Goal: Task Accomplishment & Management: Complete application form

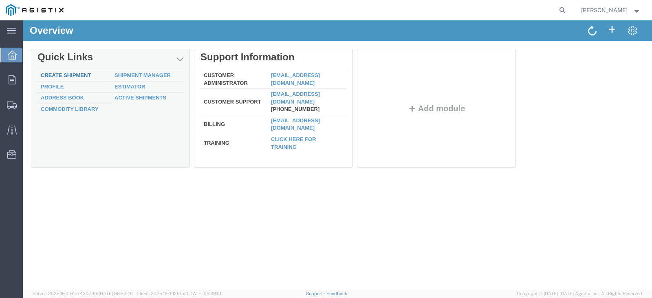
click at [64, 75] on link "Create Shipment" at bounding box center [66, 75] width 50 height 6
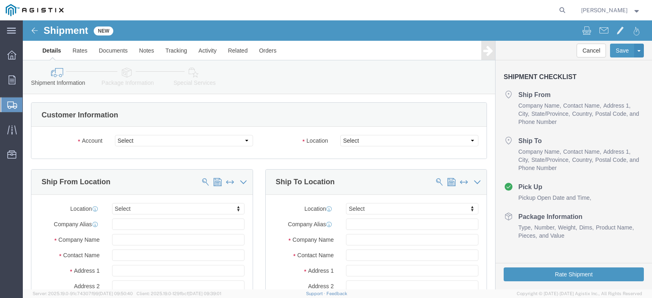
select select
click select "Select New Pig Corp PG&E"
select select "9596"
click select "Select New Pig Corp PG&E"
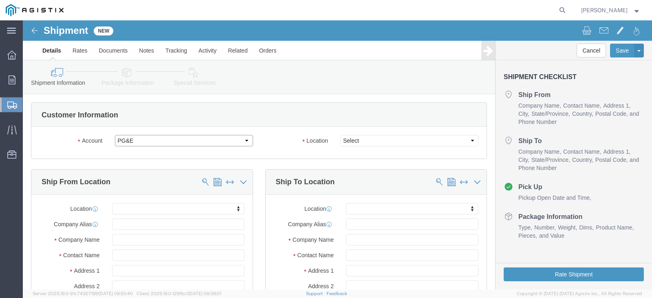
select select "PURCHORD"
select select
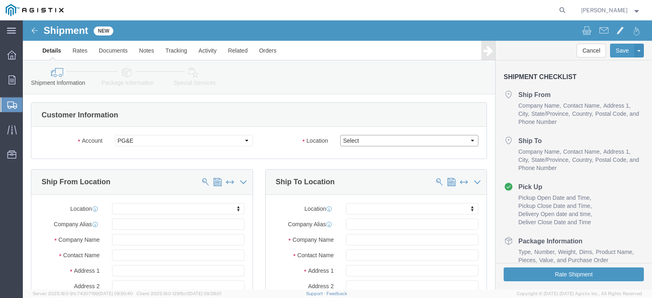
click select "Select All Others [GEOGRAPHIC_DATA] [GEOGRAPHIC_DATA] [GEOGRAPHIC_DATA] [GEOGRA…"
select select "23082"
click select "Select All Others [GEOGRAPHIC_DATA] [GEOGRAPHIC_DATA] [GEOGRAPHIC_DATA] [GEOGRA…"
click input "text"
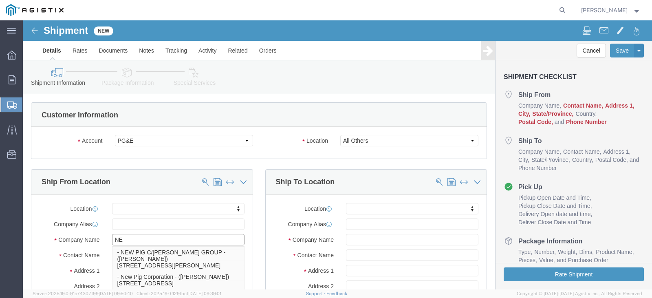
type input "N"
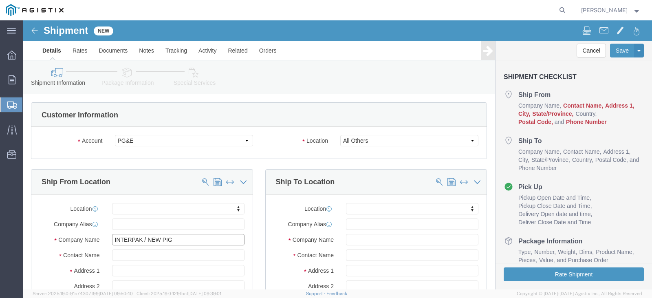
type input "INTERPAK / NEW PIG"
click input "text"
type input "[PERSON_NAME]"
click input "text"
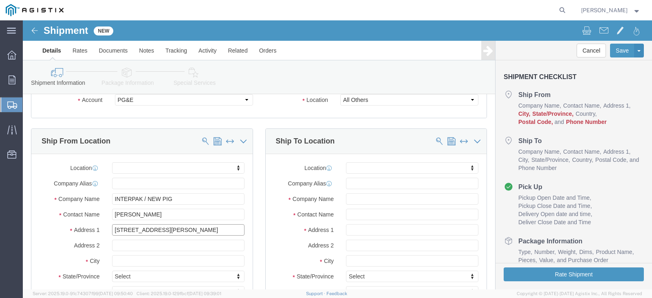
type input "[STREET_ADDRESS][PERSON_NAME]"
select select
click input "text"
type input "m"
type input "MENTOR"
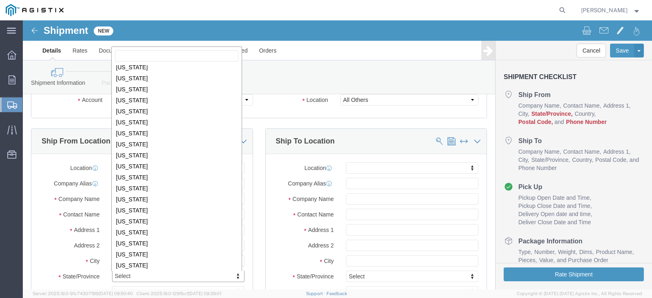
scroll to position [367, 0]
select select
select select "OH"
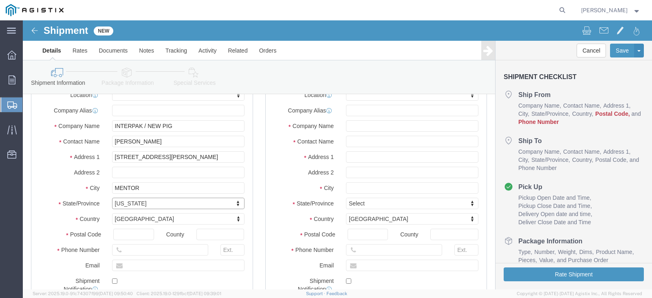
scroll to position [122, 0]
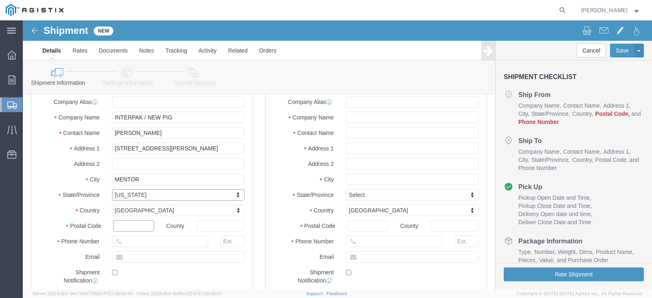
click input "text"
type input "44060"
select select
click input "text"
type input "LAKE"
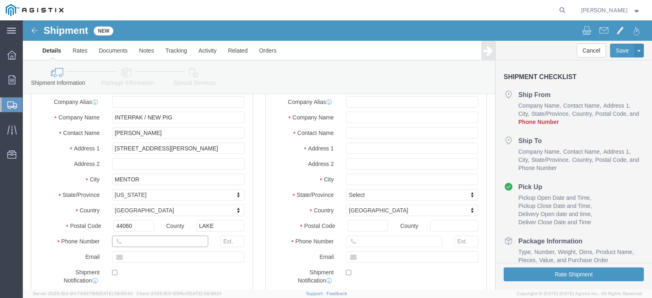
click input "text"
type input "[PHONE_NUMBER]"
click input "text"
type input "[EMAIL_ADDRESS][DOMAIN_NAME]"
click label
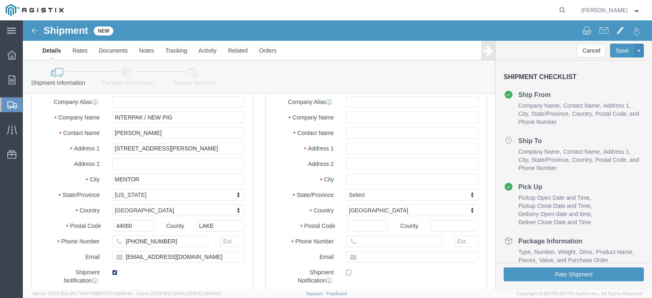
click input "checkbox"
checkbox input "false"
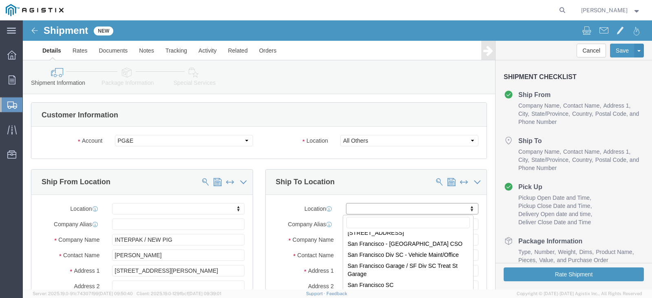
scroll to position [4524, 0]
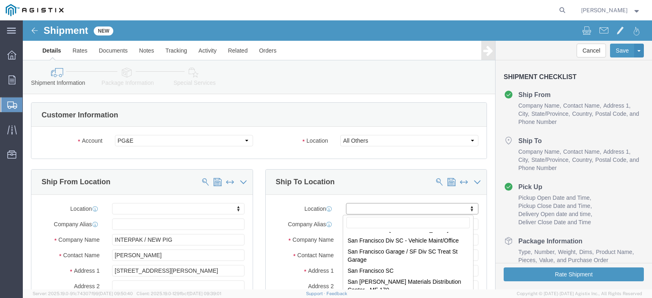
select select "23661"
type input "PG&E"
type input "[PERSON_NAME] Ave & Orcott Rd"
type input "[GEOGRAPHIC_DATA][PERSON_NAME]"
type input "93401"
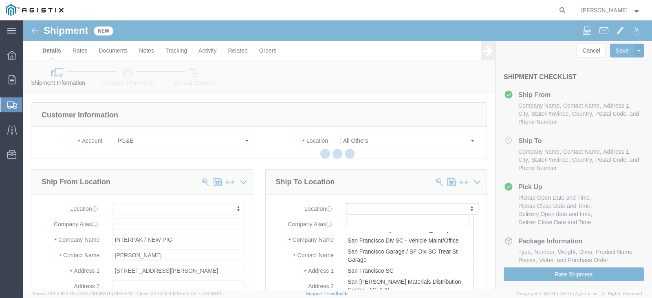
select select "CA"
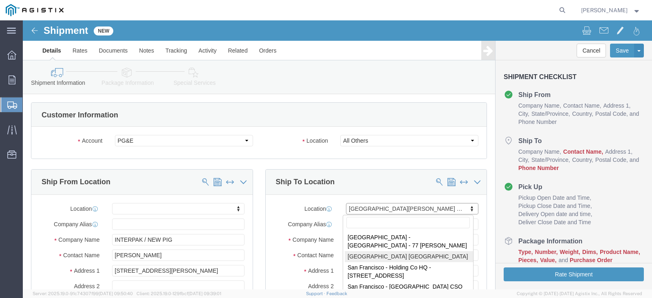
scroll to position [4508, 0]
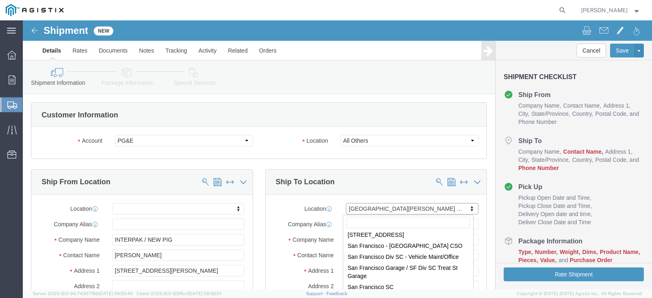
select select "19922"
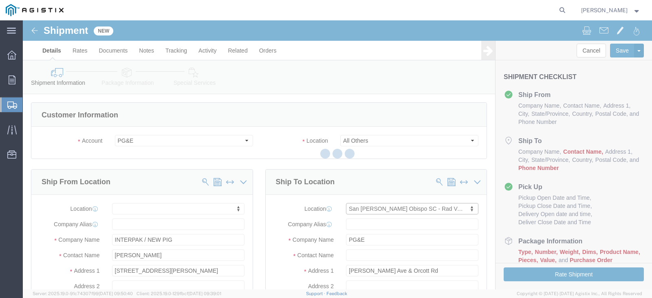
type input "344502"
type input "[STREET_ADDRESS][PERSON_NAME]"
type input "SAN [PERSON_NAME] OBISPO"
type input "93401-7702"
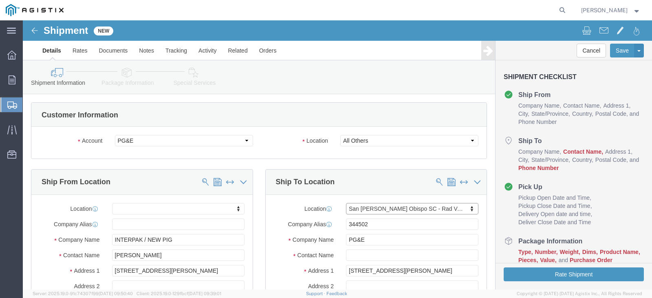
select select "CA"
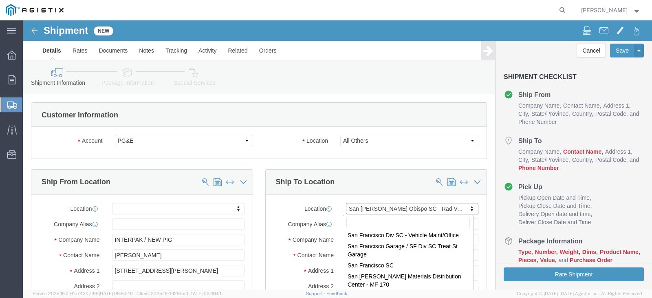
scroll to position [4528, 0]
select select "20010"
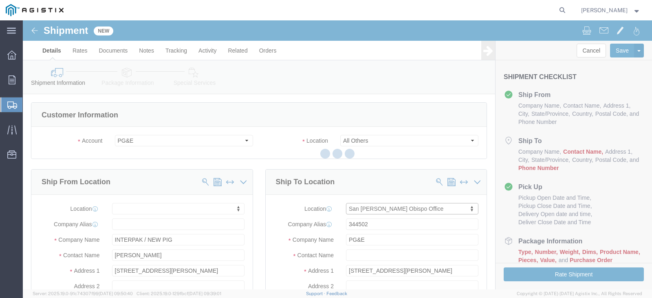
type input "407802"
type input "[STREET_ADDRESS][PERSON_NAME]"
type input "93401-3869"
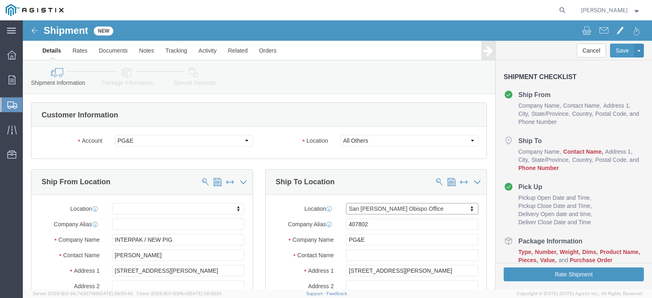
select select "CA"
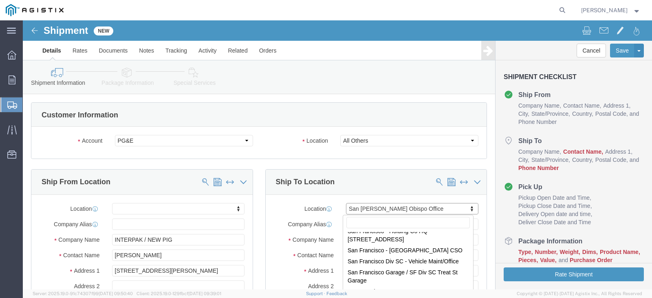
scroll to position [4488, 0]
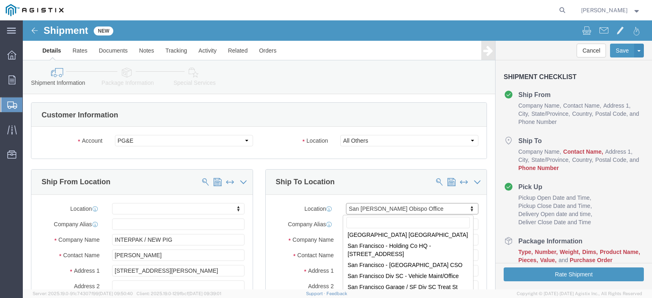
select select "71729"
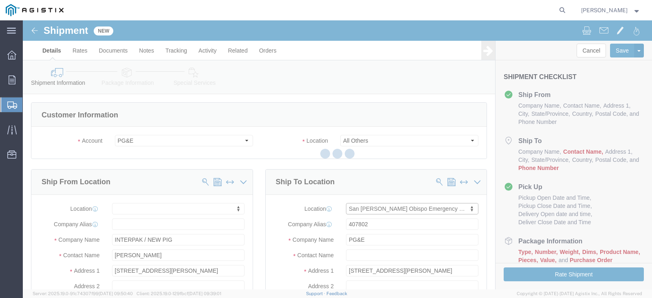
type input "[STREET_ADDRESS][US_STATE]"
type input "[GEOGRAPHIC_DATA][PERSON_NAME]"
type input "93401"
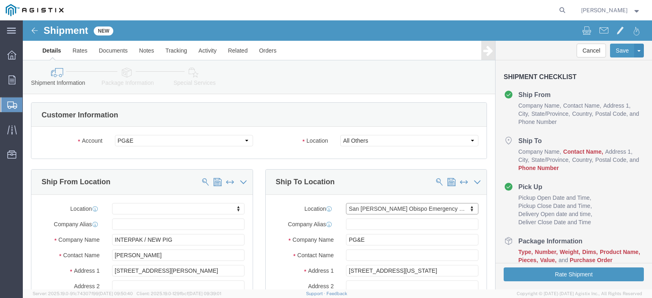
select select "CA"
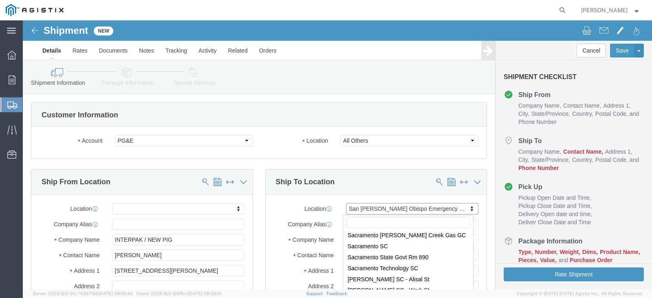
drag, startPoint x: 428, startPoint y: 188, endPoint x: 335, endPoint y: 189, distance: 92.9
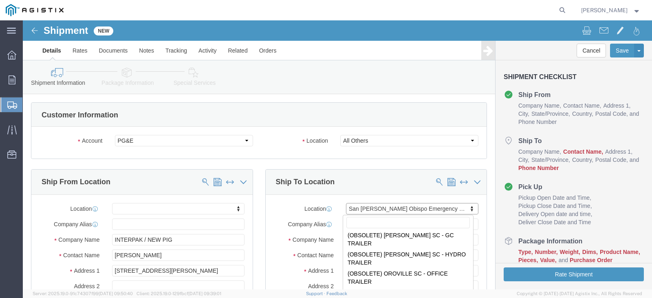
scroll to position [0, 0]
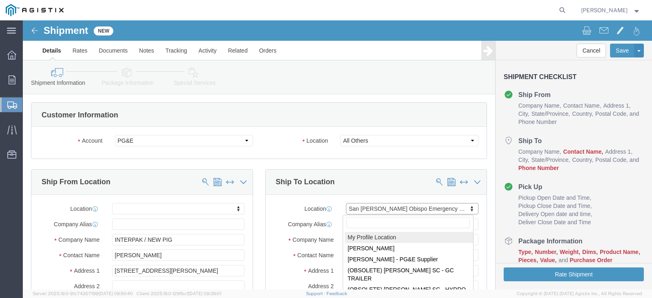
select select "MYPROFILE"
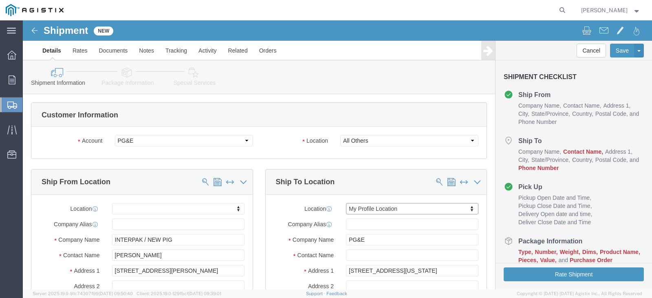
type input "New Pig Corp"
type input "[PERSON_NAME]"
type input "ONE PORK AVE"
type input "[PERSON_NAME]"
type input "16684"
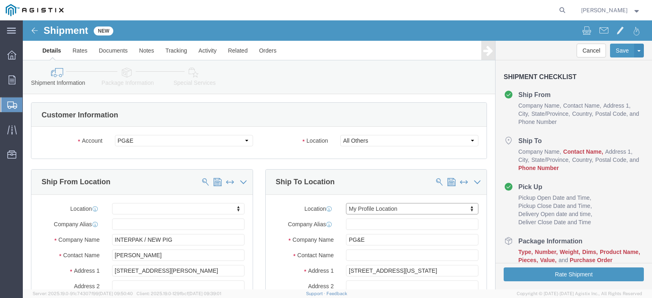
type input "[PHONE_NUMBER]"
type input "246"
type input "[EMAIL_ADDRESS][DOMAIN_NAME]"
checkbox input "true"
select select "PA"
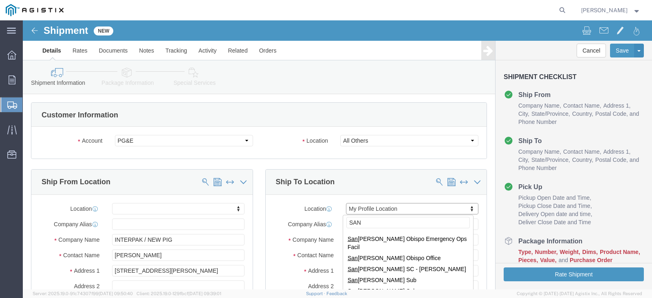
scroll to position [259, 0]
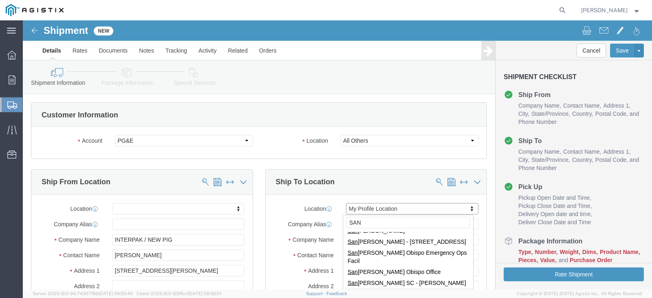
type input "SAN"
select select "23661"
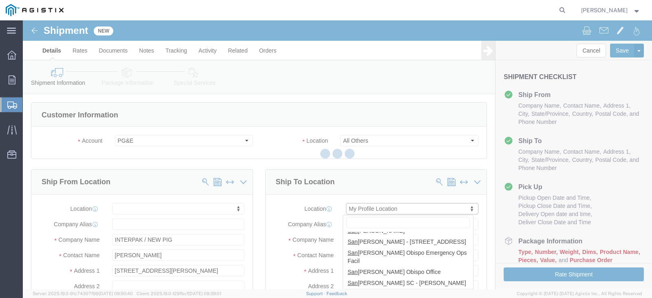
type input "PG&E"
type input "[PERSON_NAME] Ave & Orcott Rd"
type input "[GEOGRAPHIC_DATA][PERSON_NAME]"
type input "93401"
checkbox input "false"
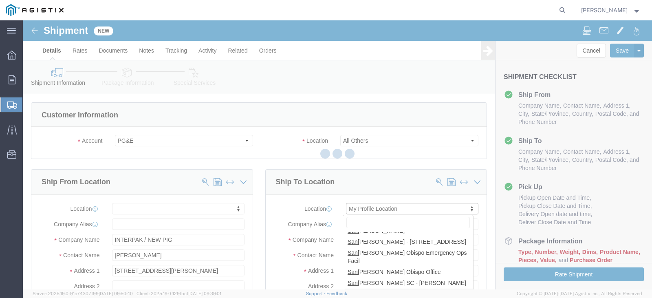
select select "CA"
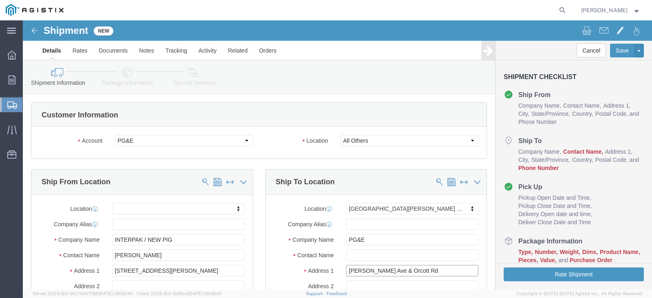
drag, startPoint x: 408, startPoint y: 249, endPoint x: 315, endPoint y: 253, distance: 93.4
click div "[PERSON_NAME] Ave & Orcott Rd"
type input "[STREET_ADDRESS]"
select select
click input "text"
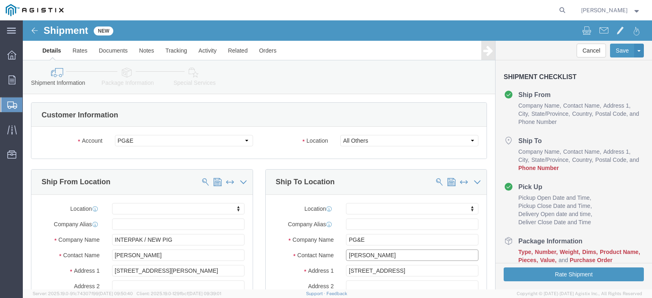
type input "[PERSON_NAME]"
click input "text"
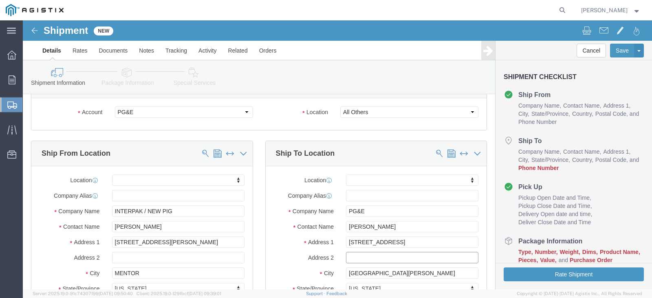
scroll to position [41, 0]
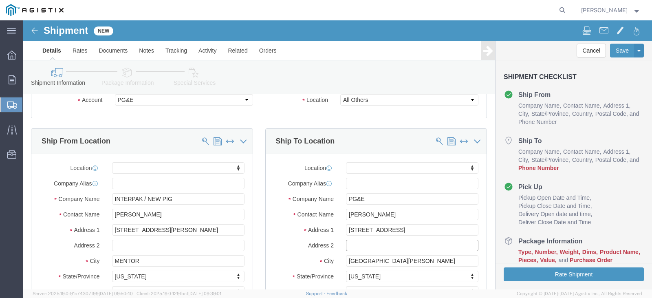
click input "text"
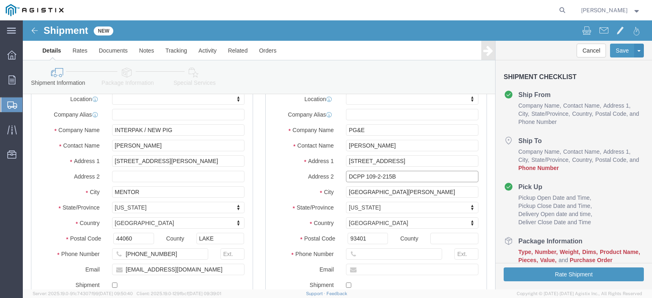
scroll to position [163, 0]
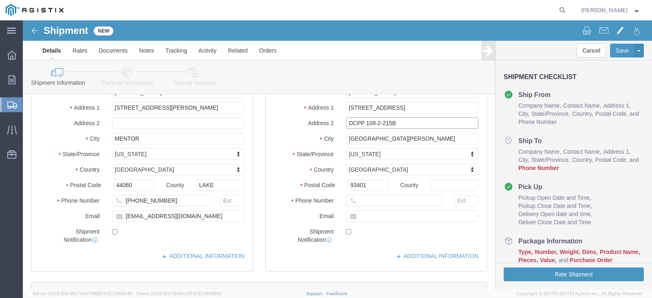
type input "DCPP 109-2-215B"
click input "text"
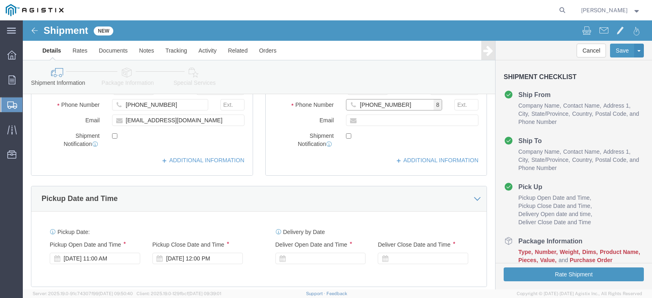
scroll to position [285, 0]
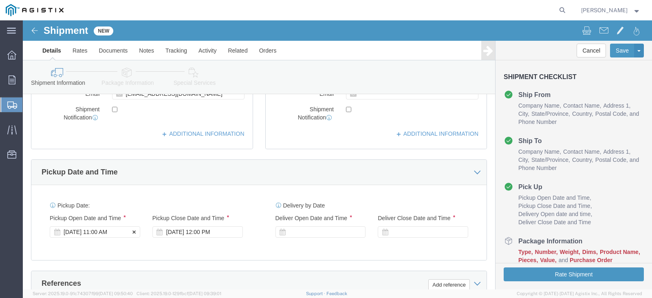
type input "[PHONE_NUMBER]"
click div "[DATE] 11:00 AM"
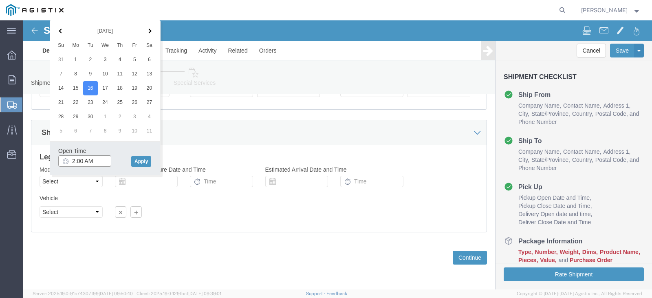
click input "2:00 AM"
type input "2:00 PA"
type input "2:00 PM"
click button "Apply"
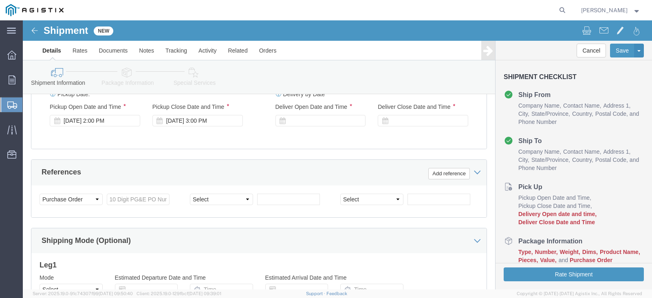
scroll to position [382, 0]
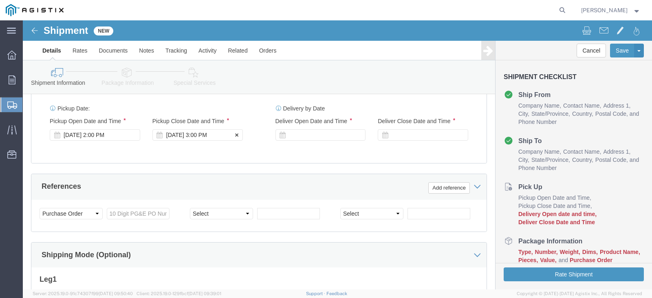
click div "[DATE] 3:00 PM"
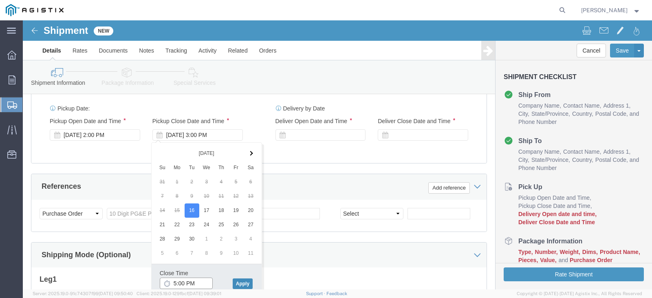
type input "5:00 PM"
click button "Apply"
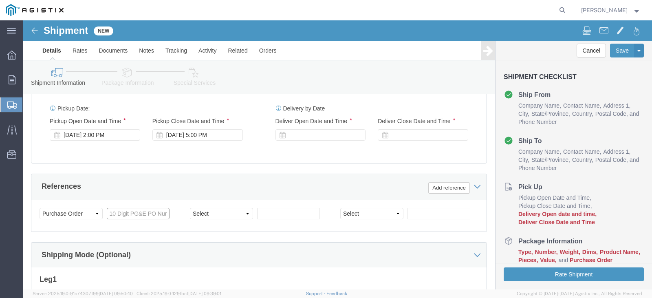
click input "text"
type input "2701244791"
click select "Select Account Type Activity ID Airline Appointment Number ASN Batch Request # …"
click div "Shipping Mode (Optional)"
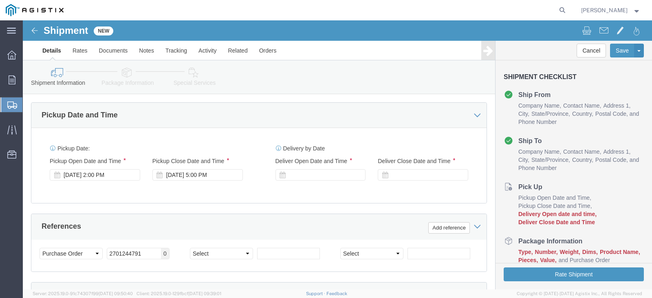
scroll to position [342, 0]
click icon
click div
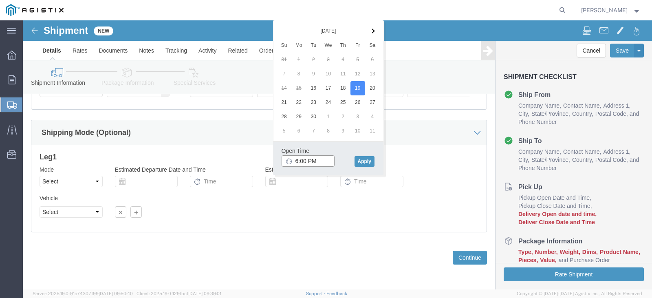
drag, startPoint x: 298, startPoint y: 140, endPoint x: 269, endPoint y: 140, distance: 28.5
click div "6:00 PM"
click icon
click input "6:00 PM"
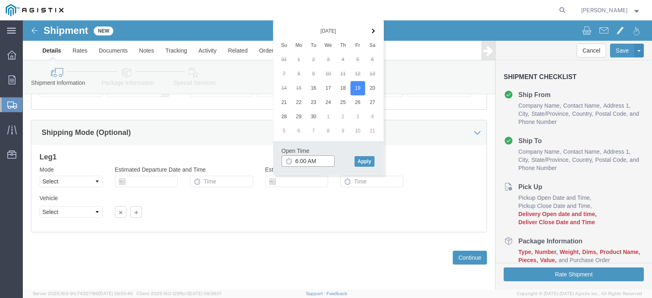
click input "6:00 AM"
type input "9:00 AM"
click button "Apply"
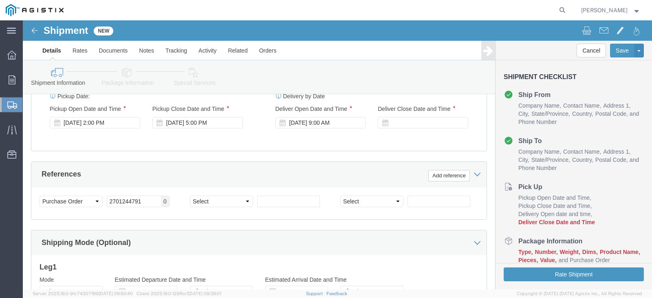
scroll to position [342, 0]
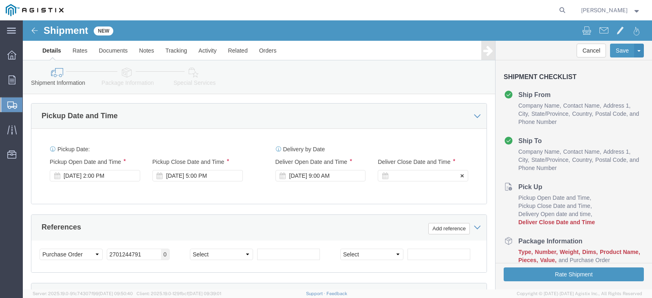
click icon
click div
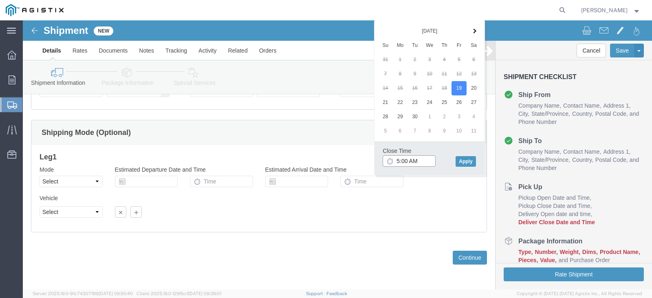
drag, startPoint x: 394, startPoint y: 141, endPoint x: 387, endPoint y: 144, distance: 7.3
click input "5:00 AM"
type input "5:00 PM"
drag, startPoint x: 445, startPoint y: 140, endPoint x: 439, endPoint y: 144, distance: 7.3
click button "Apply"
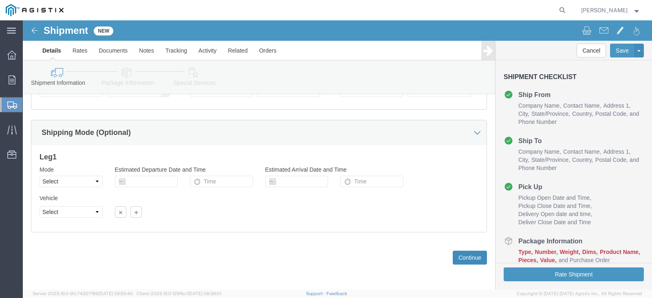
click button "Continue"
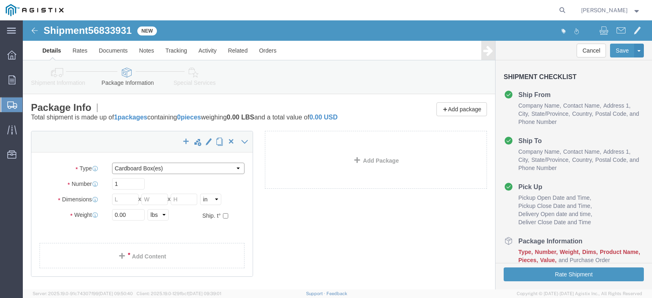
click select "Select Bulk Bundle(s) Cardboard Box(es) Carton(s) Crate(s) Drum(s) (Fiberboard)…"
select select "PONS"
click select "Select Bulk Bundle(s) Cardboard Box(es) Carton(s) Crate(s) Drum(s) (Fiberboard)…"
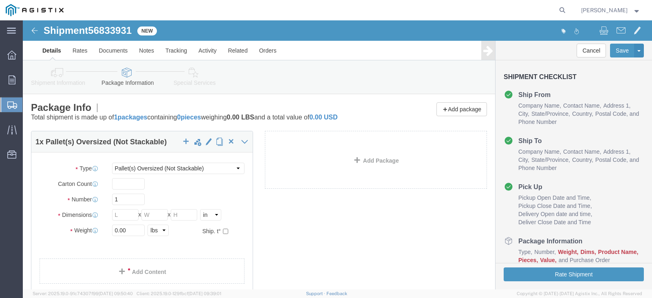
click div
click input "text"
type input "72"
click input "text"
type input "48"
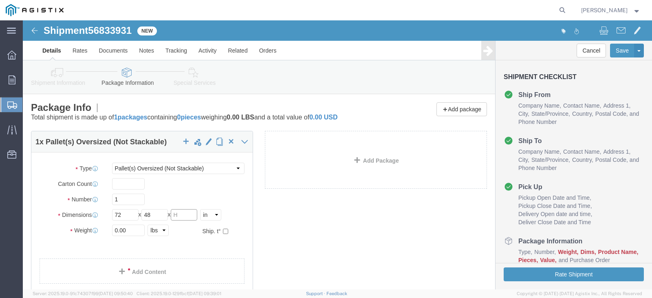
click input "text"
type input "81"
drag, startPoint x: 94, startPoint y: 212, endPoint x: 89, endPoint y: 213, distance: 5.0
click input "0.00"
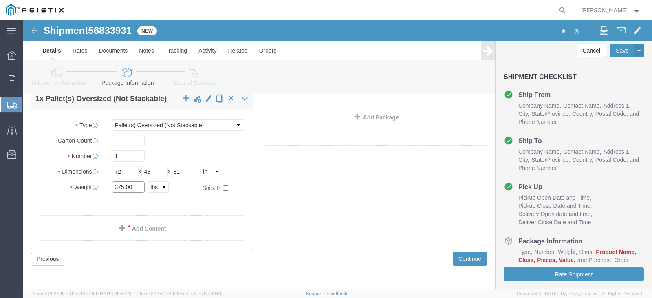
scroll to position [44, 0]
type input "375.00"
click button "Continue"
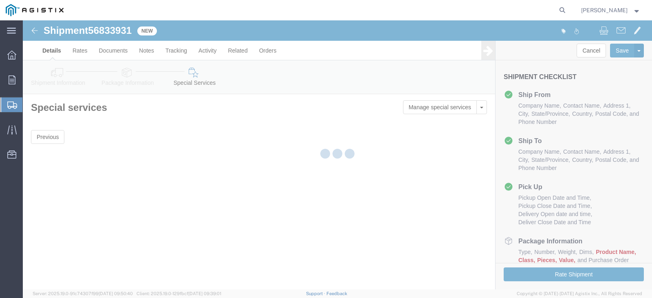
scroll to position [0, 0]
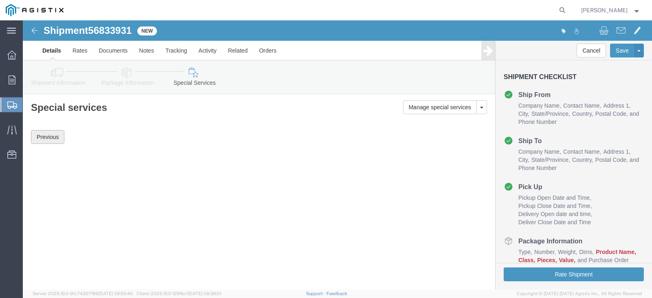
drag, startPoint x: 22, startPoint y: 114, endPoint x: 26, endPoint y: 117, distance: 4.6
click button "Previous"
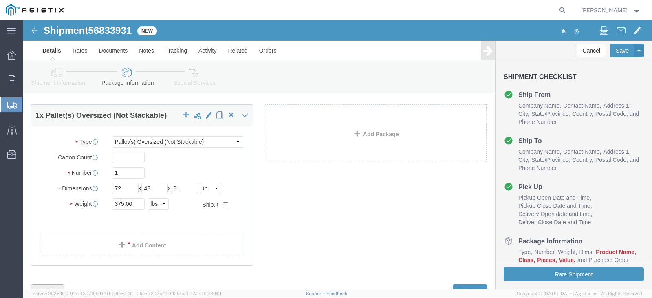
scroll to position [60, 0]
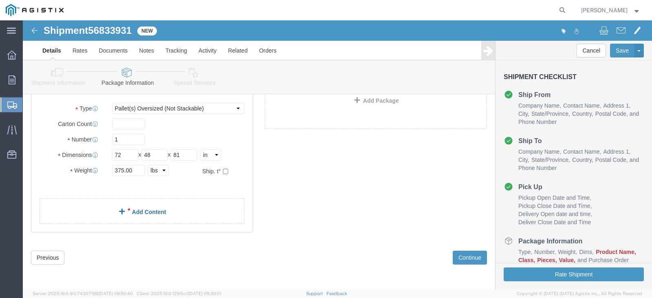
click span
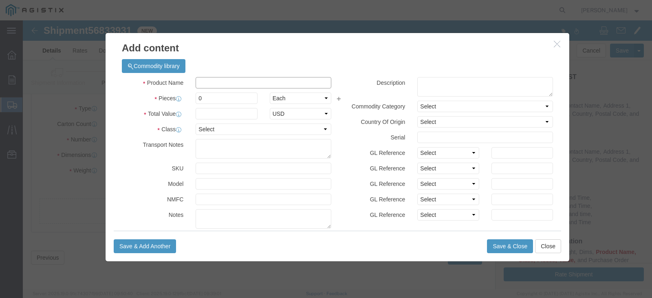
click input "text"
type input "PAK601-AWO"
click textarea
type textarea "PIG BLACK ROLL TOP HARDCOVER SPILL PALLET"
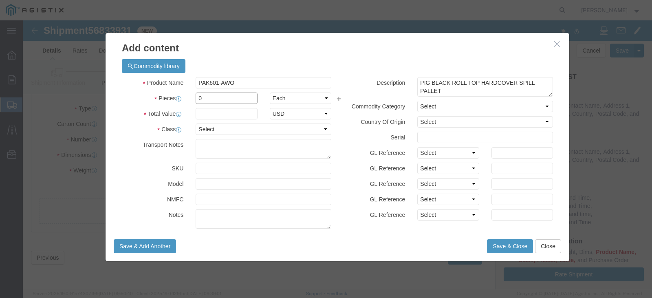
click input "0"
type input "1"
click h3 "Add content"
click input "text"
type input "4"
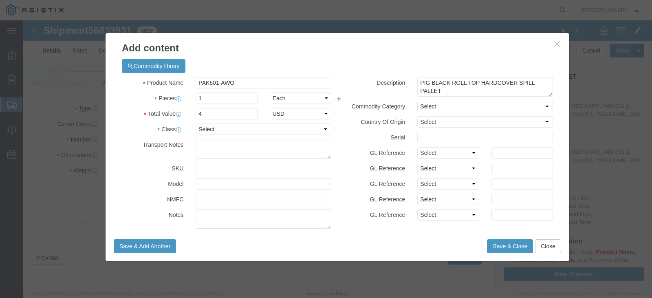
click div
click input "4"
type input "1400"
click select "Select 50 55 60 65 70 85 92.5 100 125 175 250 300 400"
select select "300"
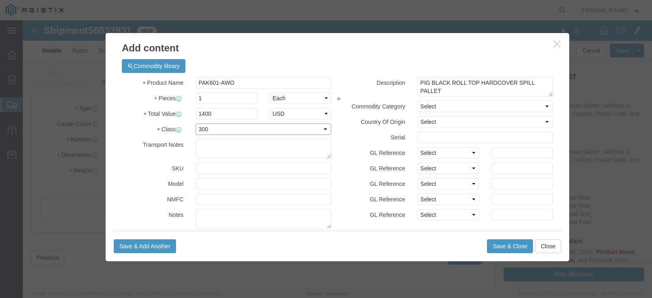
click select "Select 50 55 60 65 70 85 92.5 100 125 175 250 300 400"
click select "Select"
click select "Select [GEOGRAPHIC_DATA] [GEOGRAPHIC_DATA] [GEOGRAPHIC_DATA] [GEOGRAPHIC_DATA] …"
select select "US"
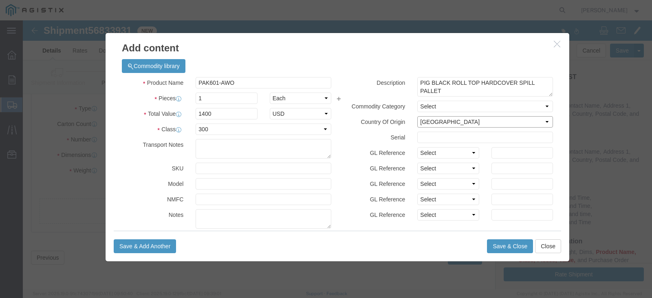
click select "Select [GEOGRAPHIC_DATA] [GEOGRAPHIC_DATA] [GEOGRAPHIC_DATA] [GEOGRAPHIC_DATA] …"
click button "Save & Close"
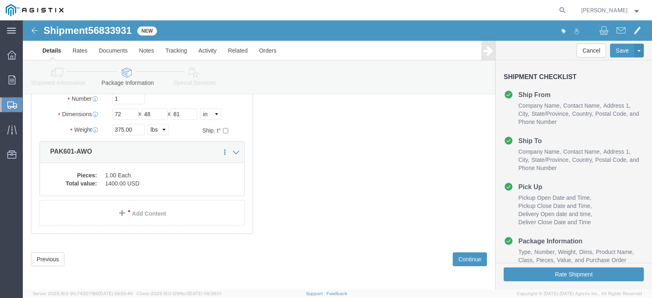
scroll to position [110, 0]
click button "Continue"
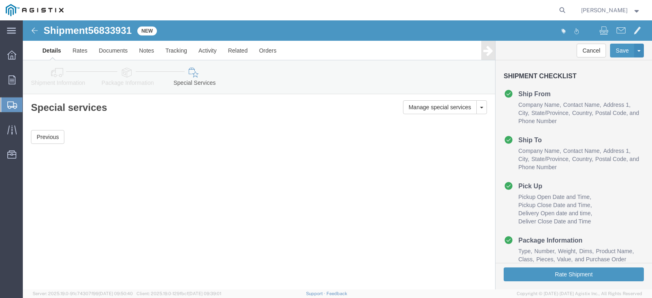
scroll to position [9, 0]
click button "Rate Shipment"
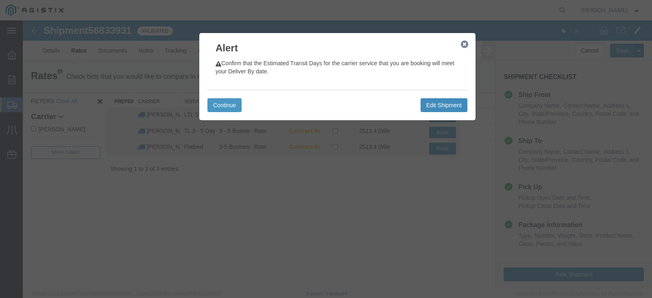
click at [438, 103] on button "Edit Shipment" at bounding box center [444, 105] width 47 height 14
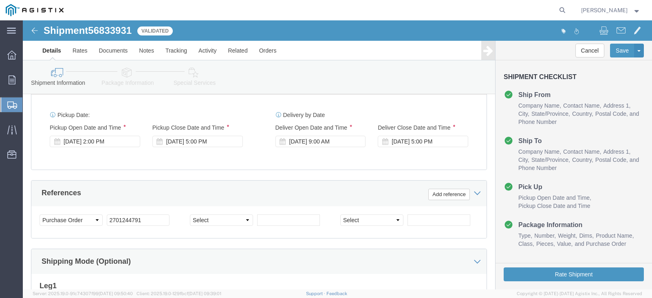
scroll to position [326, 0]
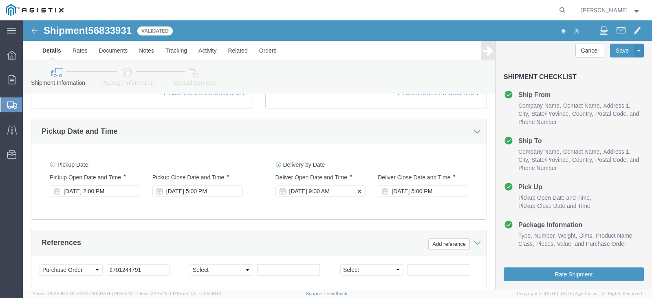
click icon
click div
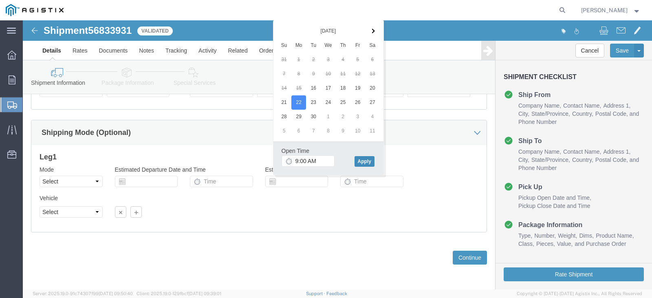
click button "Apply"
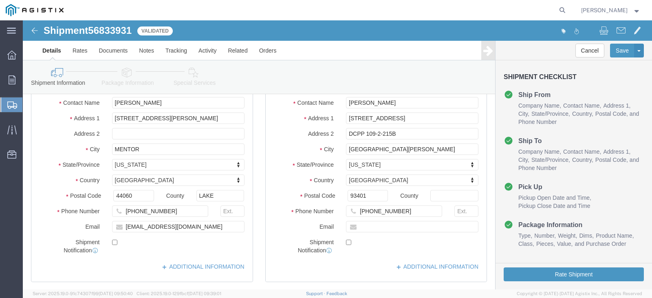
scroll to position [15, 0]
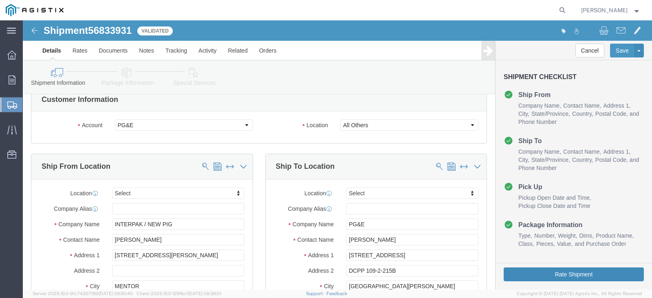
click button "Rate Shipment"
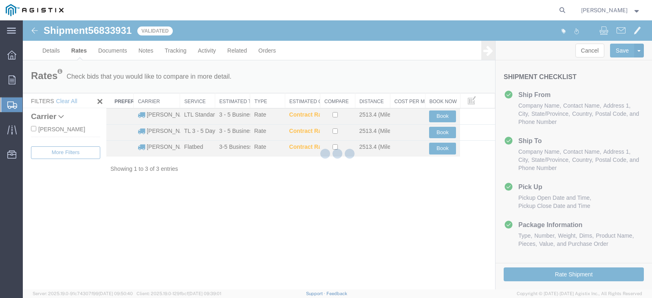
scroll to position [0, 0]
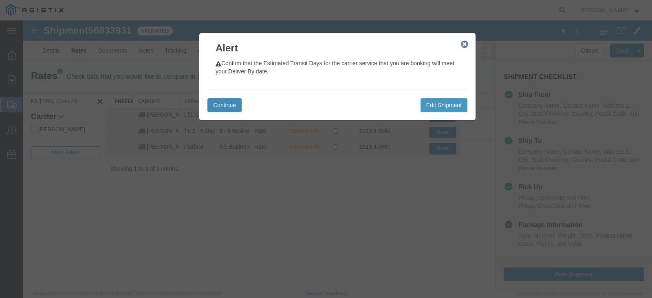
click at [219, 108] on button "Continue" at bounding box center [224, 105] width 34 height 14
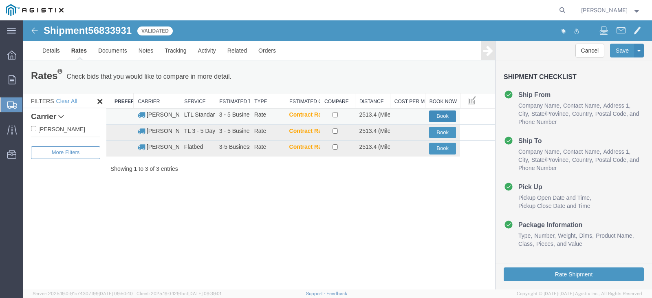
click at [442, 114] on button "Book" at bounding box center [442, 116] width 27 height 12
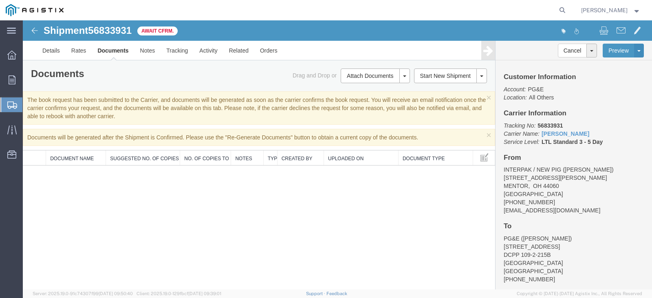
click at [422, 216] on div "Shipment 56833931 0 of 0 Await Cfrm. Details Rates Documents Notes Tracking Act…" at bounding box center [337, 154] width 629 height 269
click at [78, 51] on link "Rates" at bounding box center [79, 51] width 26 height 20
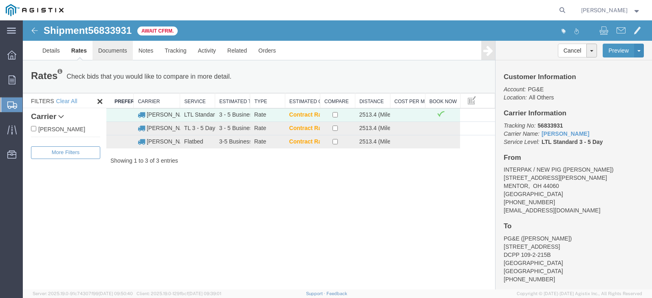
click at [119, 51] on link "Documents" at bounding box center [113, 51] width 40 height 20
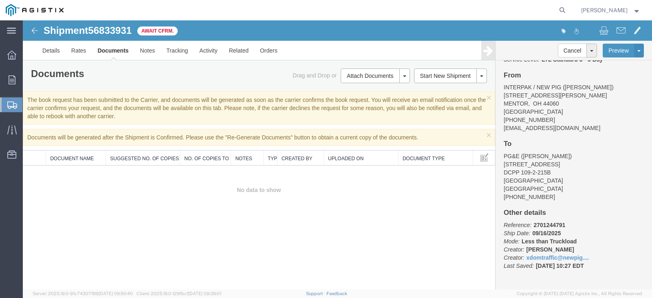
scroll to position [84, 0]
click at [110, 50] on link "Documents" at bounding box center [113, 51] width 42 height 20
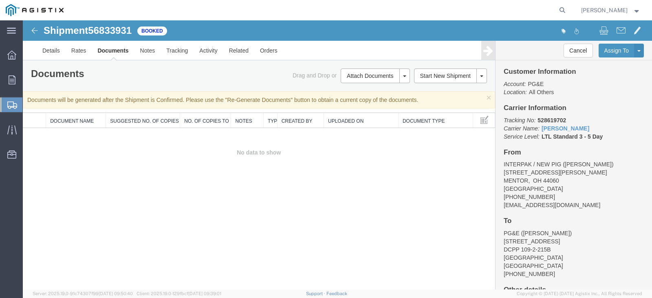
scroll to position [0, 0]
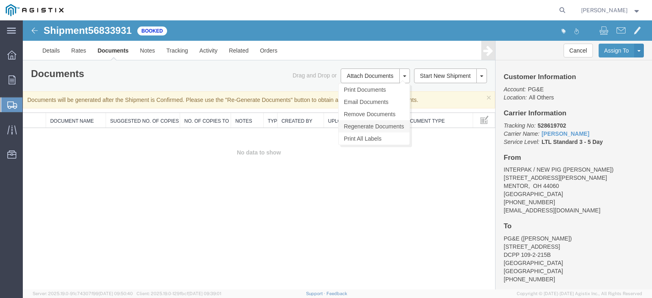
click at [383, 128] on link "Regenerate Documents" at bounding box center [374, 126] width 71 height 12
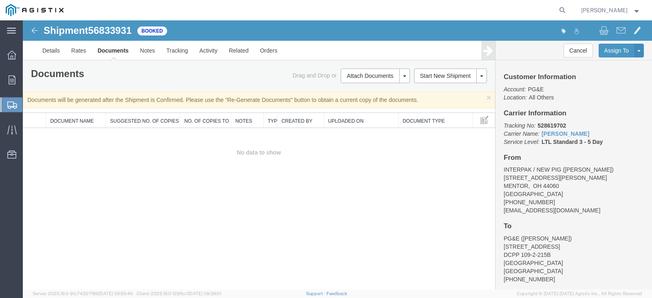
click at [638, 13] on span "[PERSON_NAME]" at bounding box center [611, 10] width 60 height 9
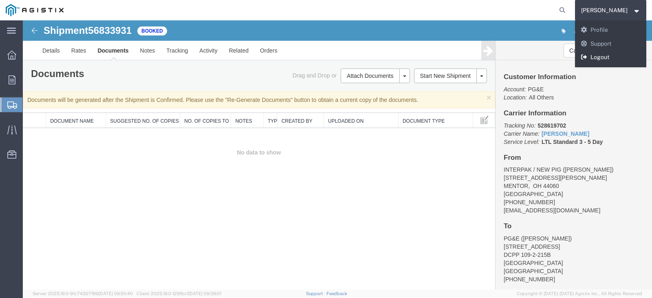
click at [612, 56] on link "Logout" at bounding box center [611, 58] width 72 height 14
